Goal: Task Accomplishment & Management: Use online tool/utility

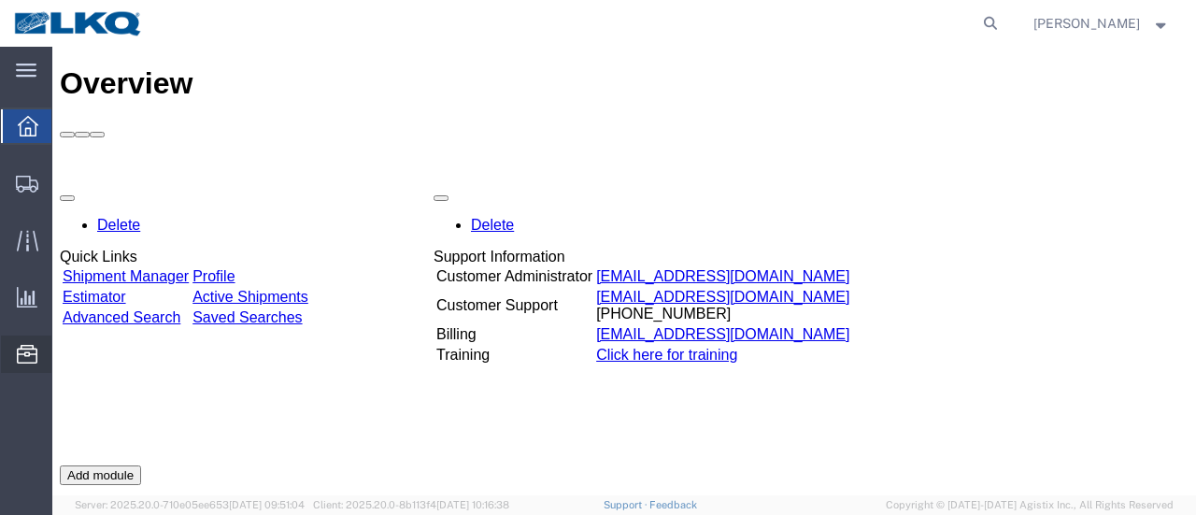
click at [0, 0] on span "Location Appointment" at bounding box center [0, 0] width 0 height 0
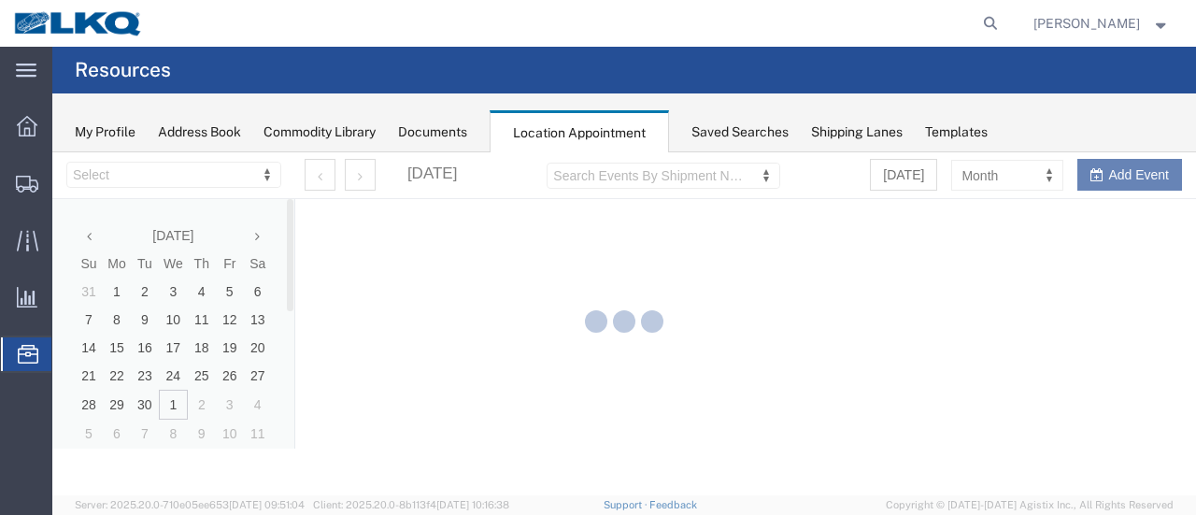
select select "28712"
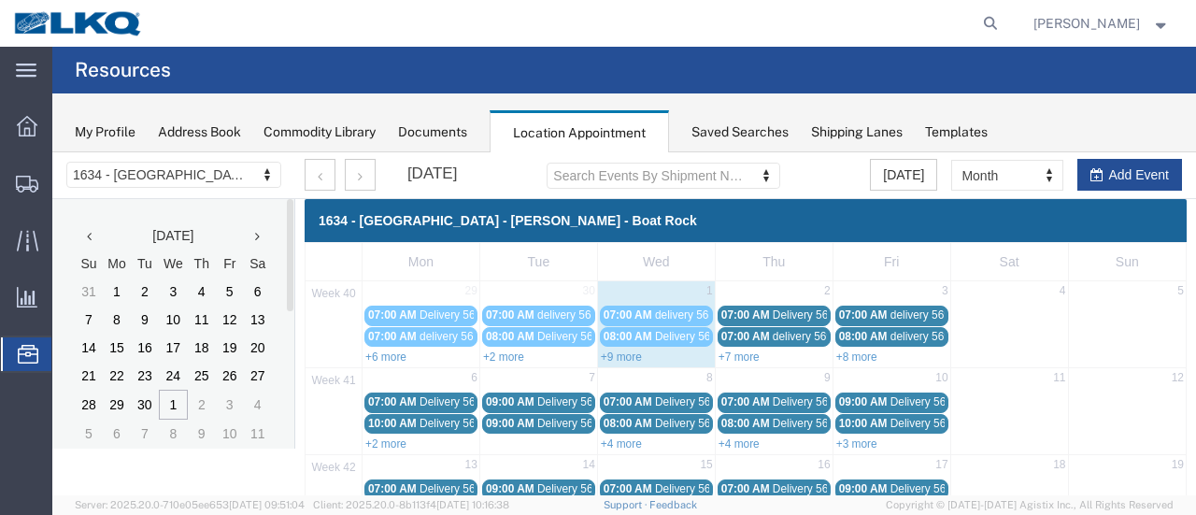
click at [603, 352] on link "+9 more" at bounding box center [621, 356] width 41 height 13
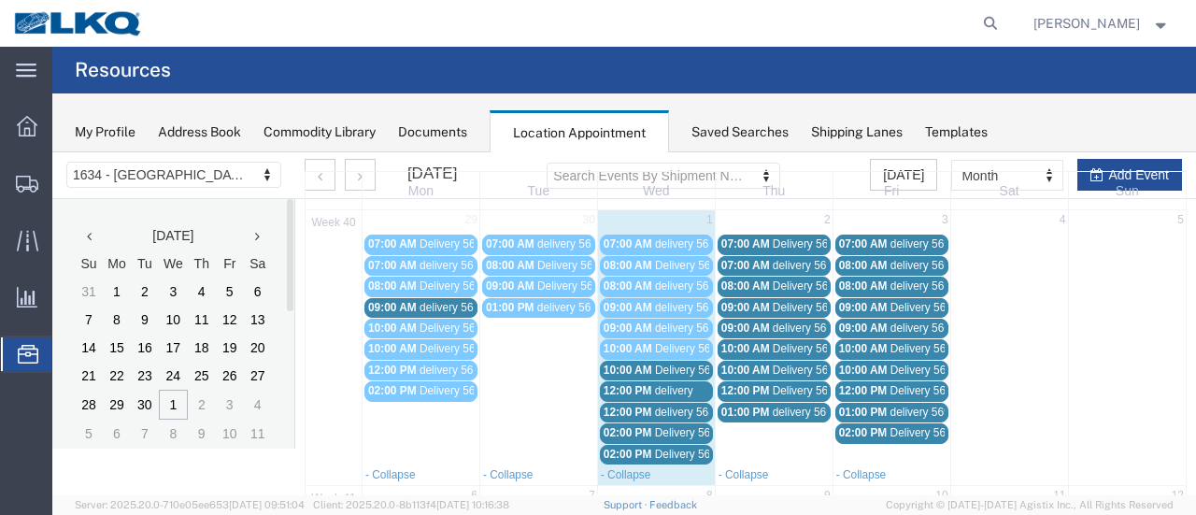
scroll to position [93, 0]
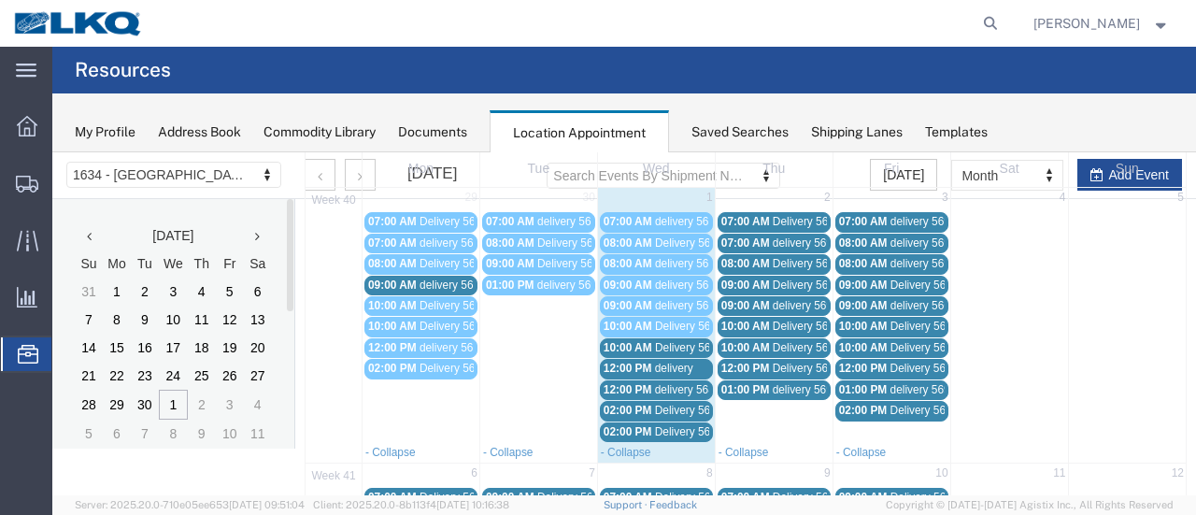
click at [671, 405] on span "Delivery 56607100" at bounding box center [701, 409] width 92 height 13
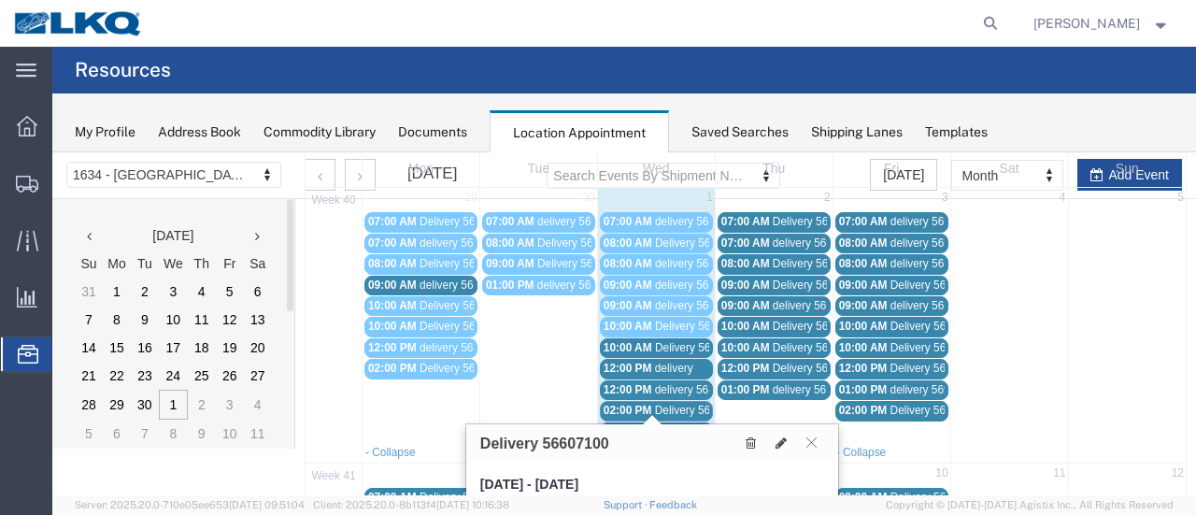
click at [680, 425] on span "Delivery 56684324" at bounding box center [701, 431] width 92 height 13
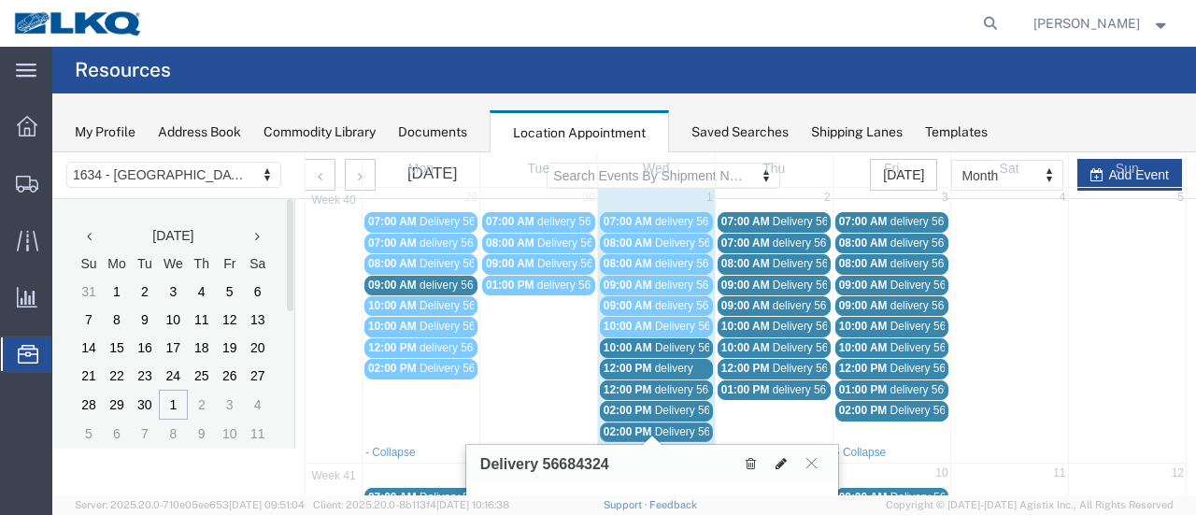
click at [781, 457] on icon at bounding box center [780, 463] width 11 height 13
select select "1"
select select
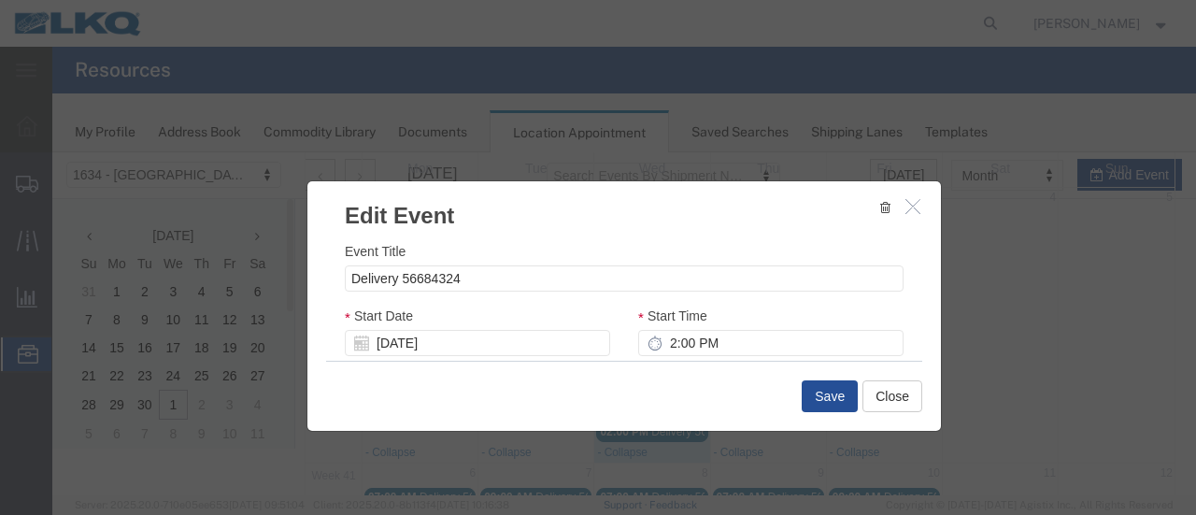
select select
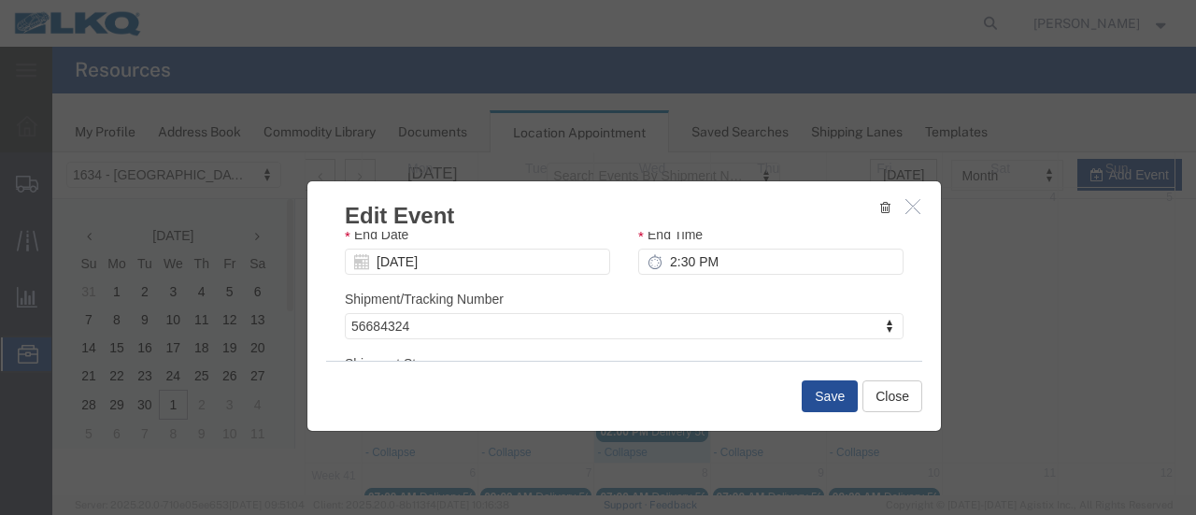
scroll to position [280, 0]
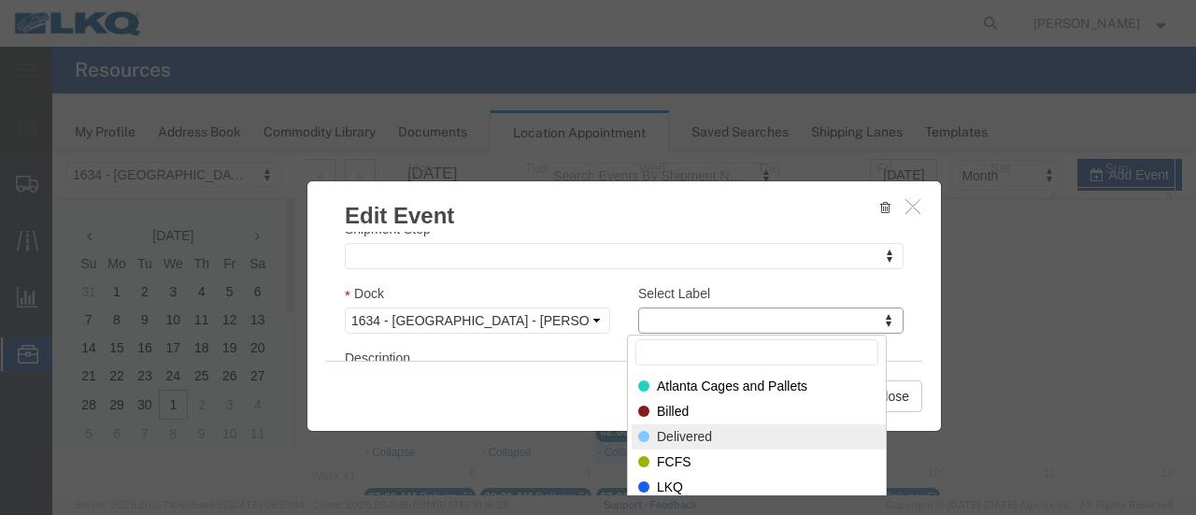
drag, startPoint x: 699, startPoint y: 432, endPoint x: 778, endPoint y: 403, distance: 84.5
select select "40"
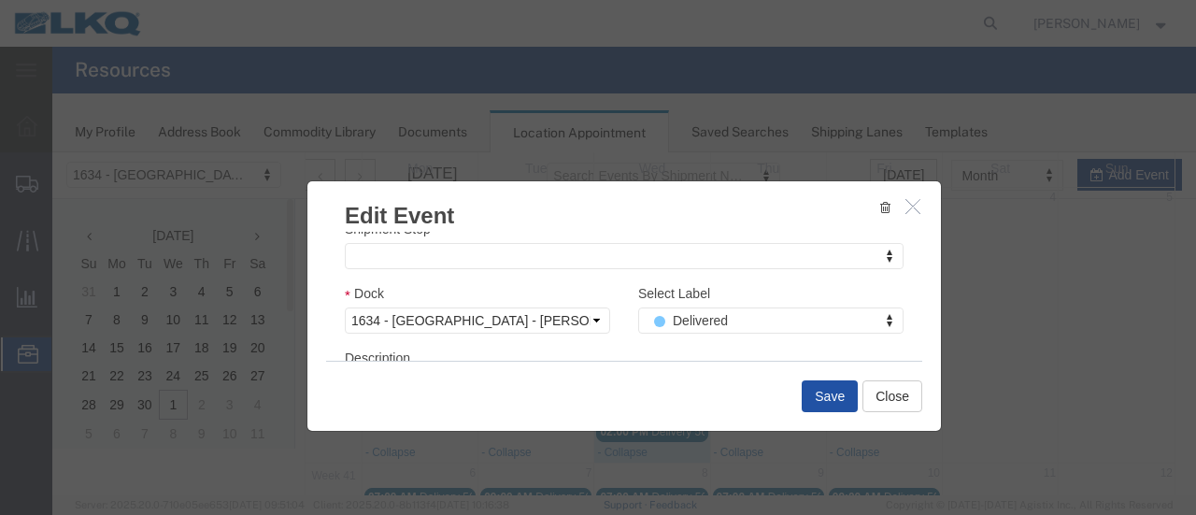
click at [823, 395] on button "Save" at bounding box center [829, 396] width 56 height 32
